Goal: Find specific page/section: Find specific page/section

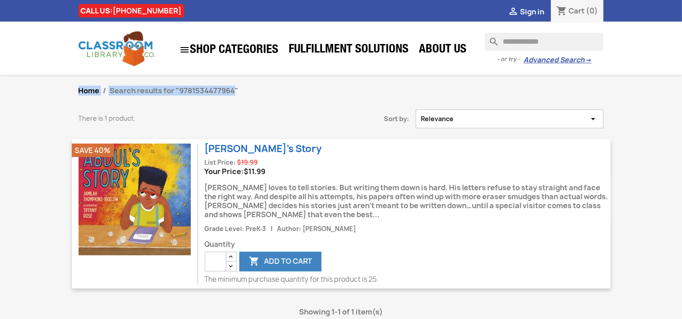
drag, startPoint x: 237, startPoint y: 90, endPoint x: 182, endPoint y: 86, distance: 54.5
click at [182, 86] on section "Home Search results for "9781534477964" There is 1 product. Sort by: Relevance …" at bounding box center [341, 211] width 682 height 272
click at [259, 86] on section "Home Search results for "9781534477964" There is 1 product. Sort by: Relevance …" at bounding box center [341, 211] width 682 height 272
drag, startPoint x: 238, startPoint y: 93, endPoint x: 183, endPoint y: 89, distance: 54.9
click at [183, 89] on span "Search results for "9781534477964"" at bounding box center [174, 91] width 129 height 10
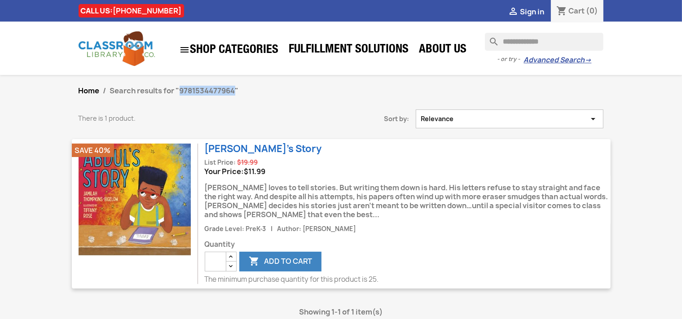
copy span "9781534477964"
click at [235, 92] on span "Search results for "9781534477964"" at bounding box center [174, 91] width 129 height 10
drag, startPoint x: 236, startPoint y: 91, endPoint x: 180, endPoint y: 91, distance: 55.7
click at [180, 91] on span "Search results for "9781534477964"" at bounding box center [174, 91] width 129 height 10
copy span "9781534477964"
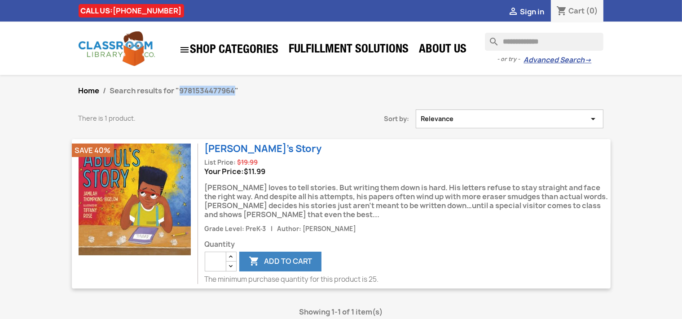
copy span "9781534477964"
